Goal: Information Seeking & Learning: Find specific page/section

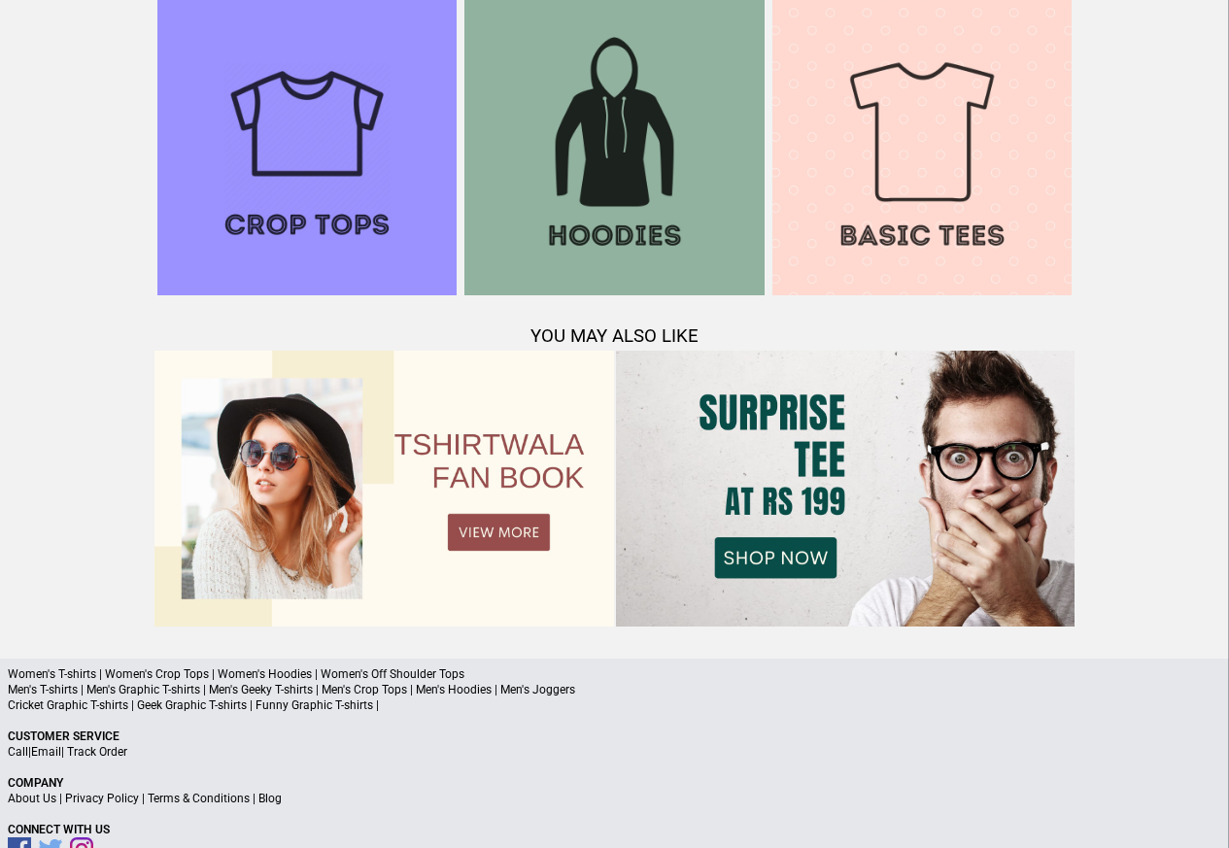
scroll to position [1874, 0]
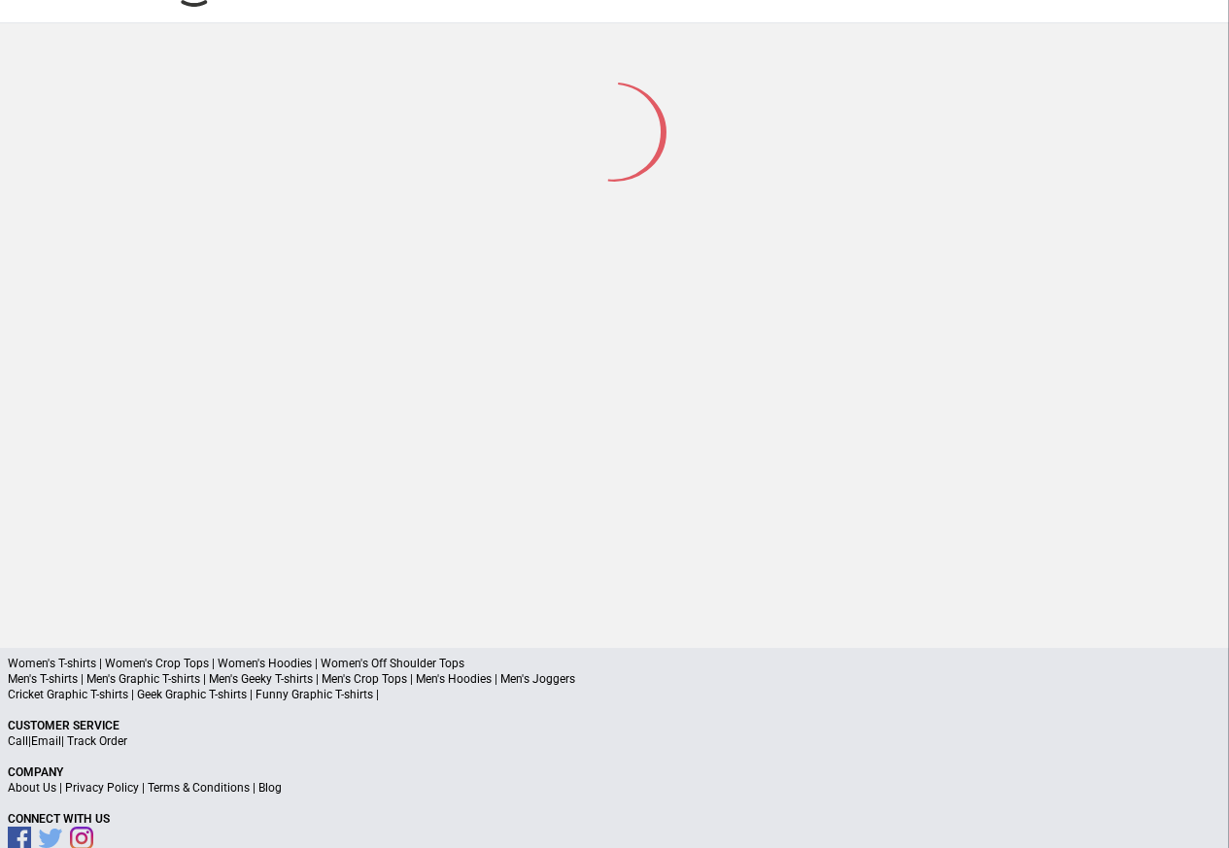
scroll to position [92, 0]
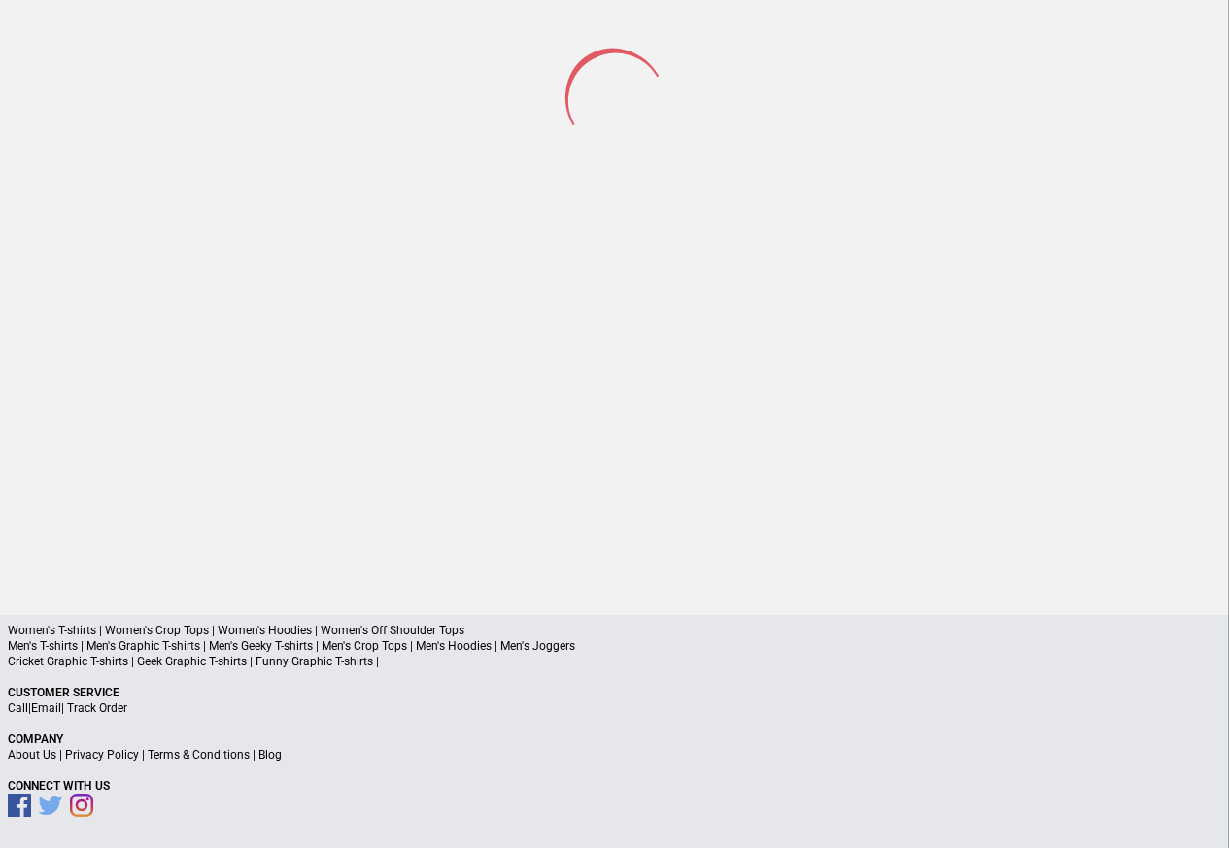
click at [263, 758] on a"] "Blog" at bounding box center [269, 755] width 23 height 14
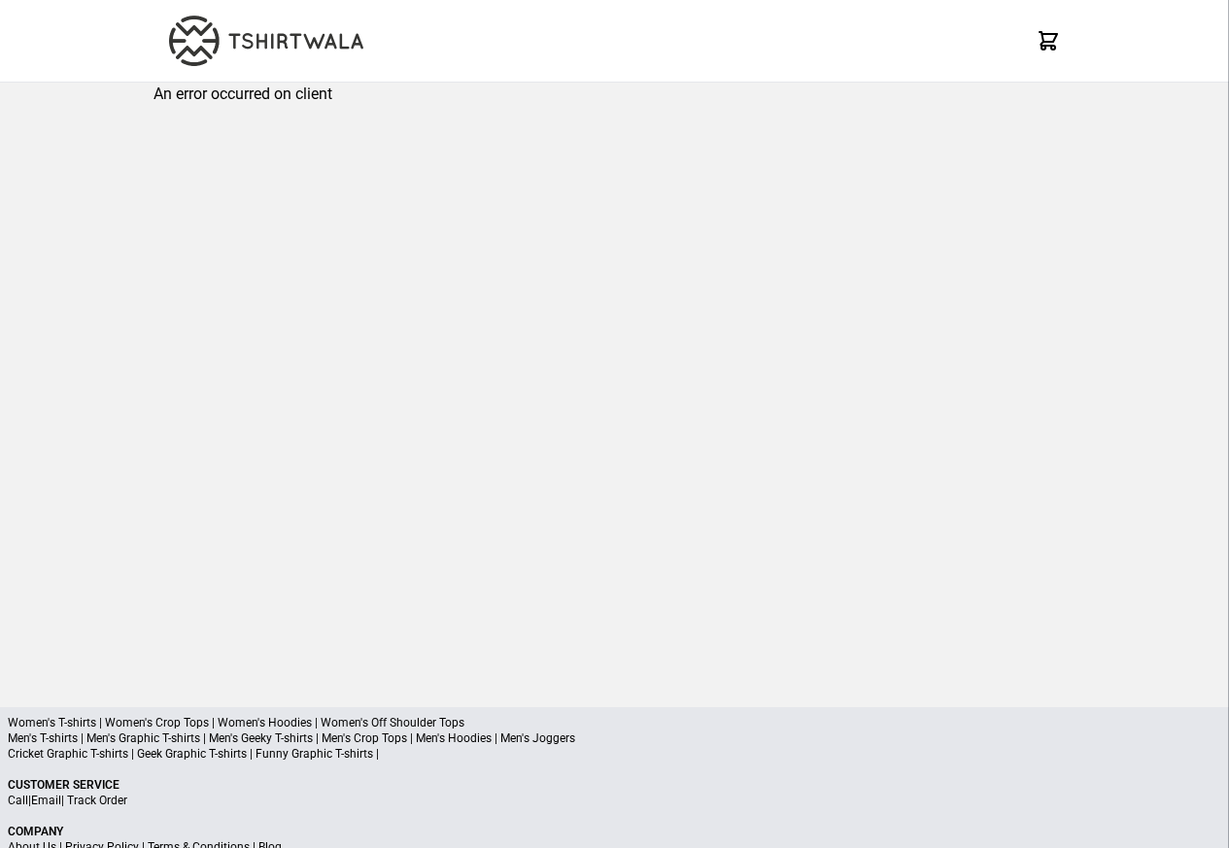
scroll to position [92, 0]
